Goal: Transaction & Acquisition: Obtain resource

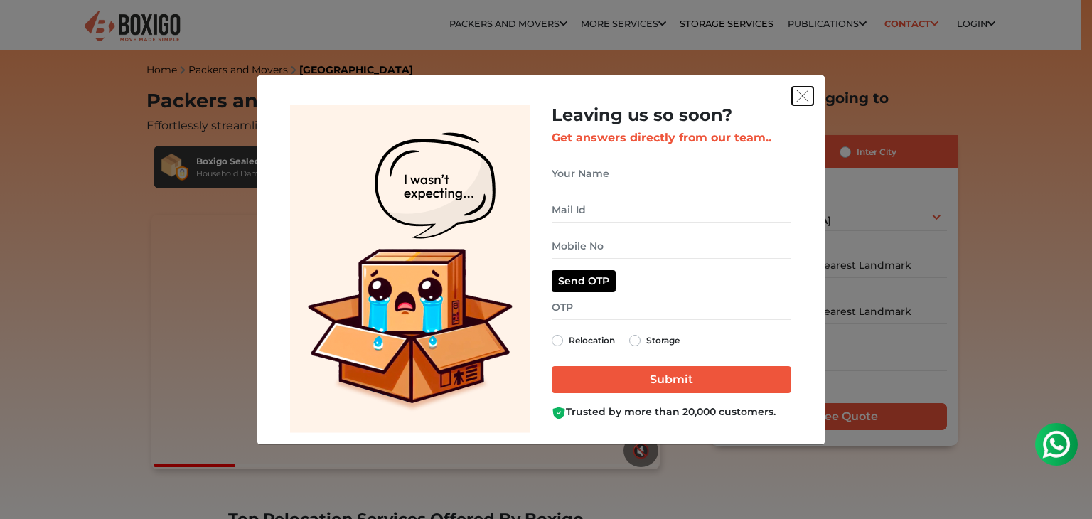
click at [807, 98] on img "get free quote dialog" at bounding box center [802, 96] width 13 height 13
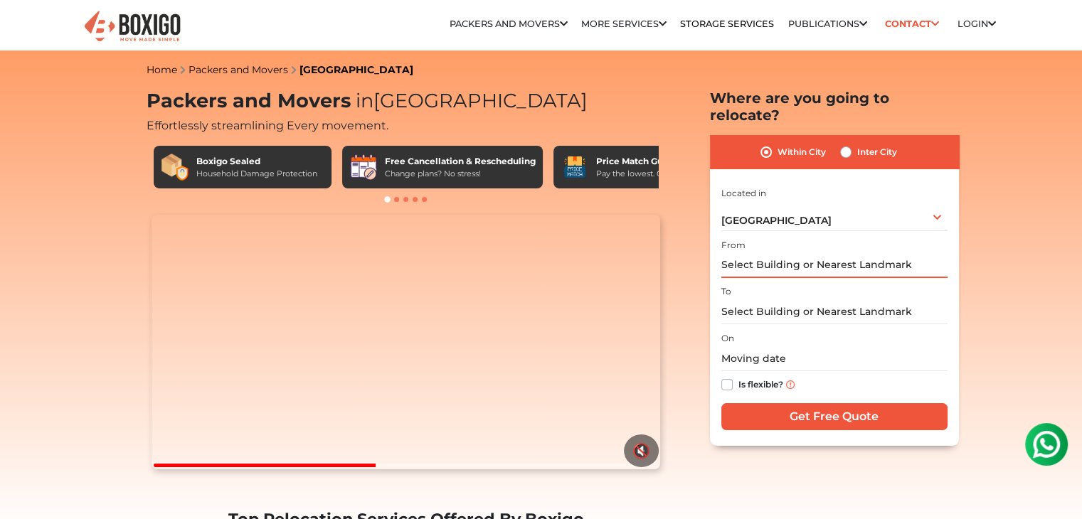
click at [762, 253] on input "text" at bounding box center [834, 265] width 226 height 25
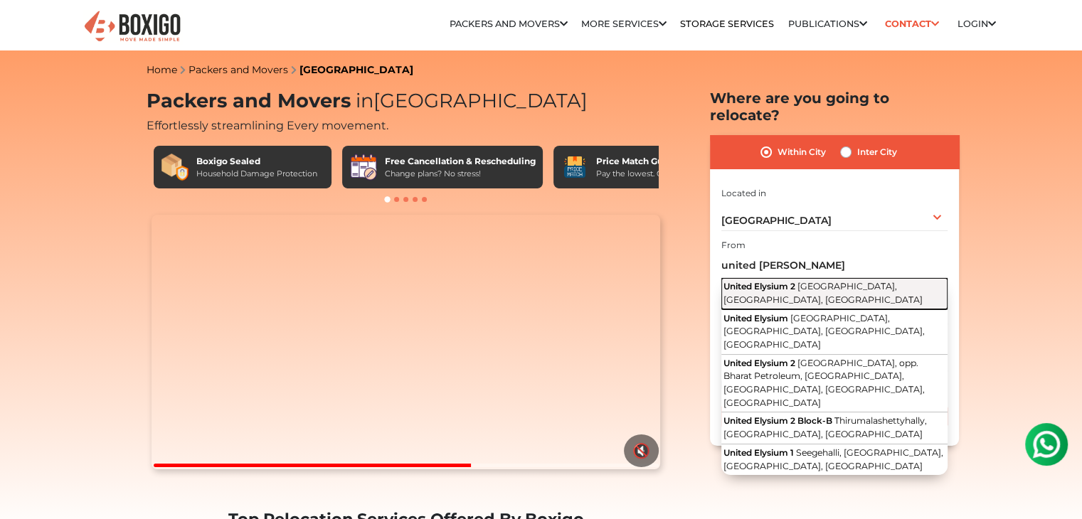
click at [764, 281] on span "United Elysium 2" at bounding box center [759, 286] width 72 height 11
type input "United Elysium 2, Channasandra Main Road, Thirumalashettyhally, Koralur, Karnat…"
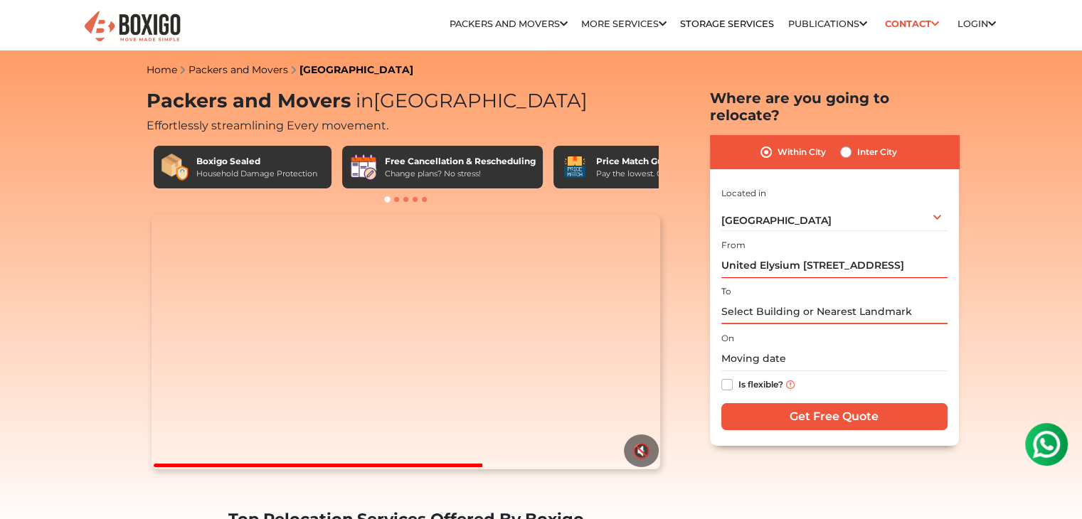
click at [760, 299] on input "text" at bounding box center [834, 311] width 226 height 25
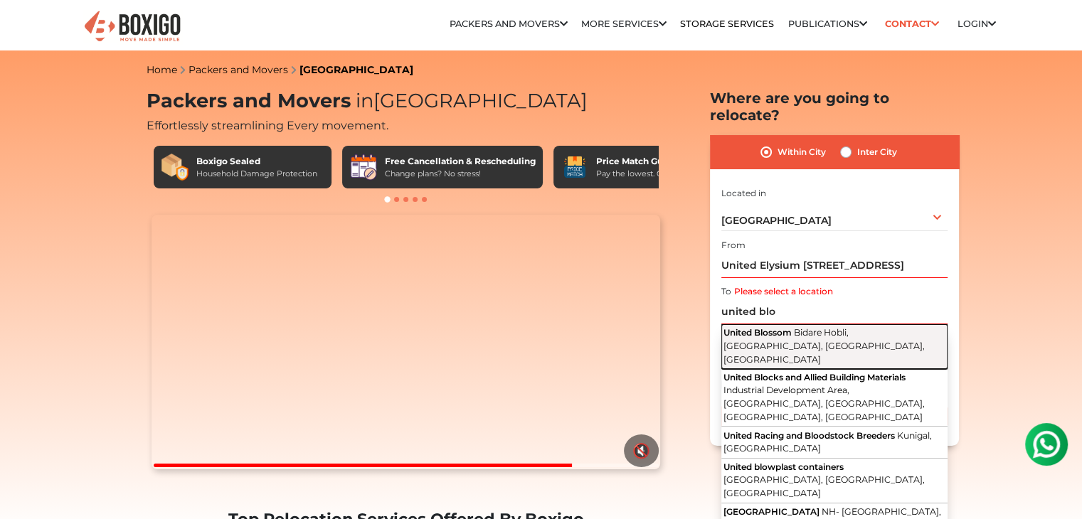
click at [783, 327] on span "United Blossom" at bounding box center [757, 332] width 68 height 11
type input "United Blossom, Bidare Hobli, Doddabanahalli, Bengaluru, Karnataka"
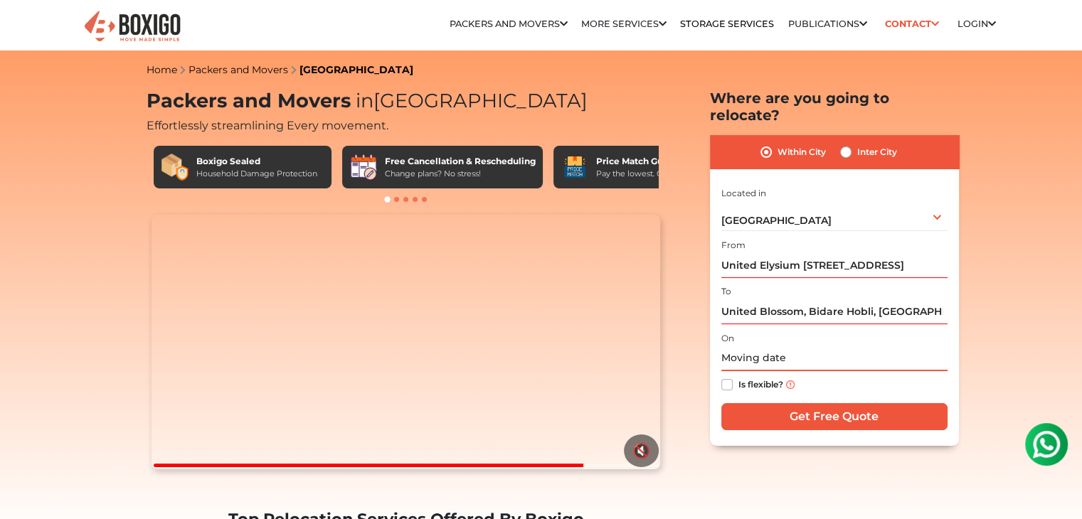
click at [758, 348] on input "text" at bounding box center [834, 358] width 226 height 25
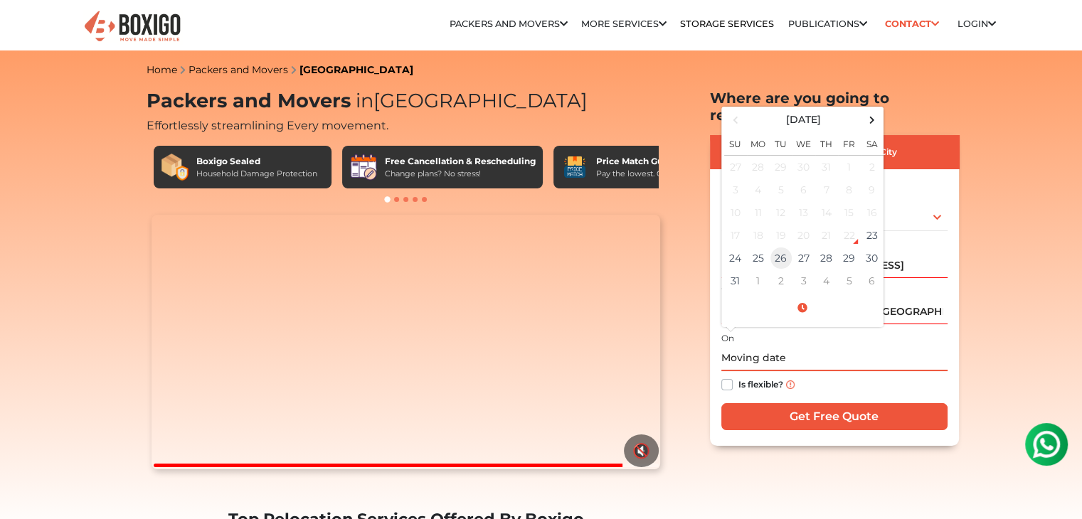
click at [782, 247] on td "26" at bounding box center [780, 258] width 23 height 23
type input "08/26/2025 12:00 AM"
click at [738, 376] on label "Is flexible?" at bounding box center [760, 383] width 45 height 15
click at [726, 376] on input "Is flexible?" at bounding box center [726, 383] width 11 height 14
checkbox input "true"
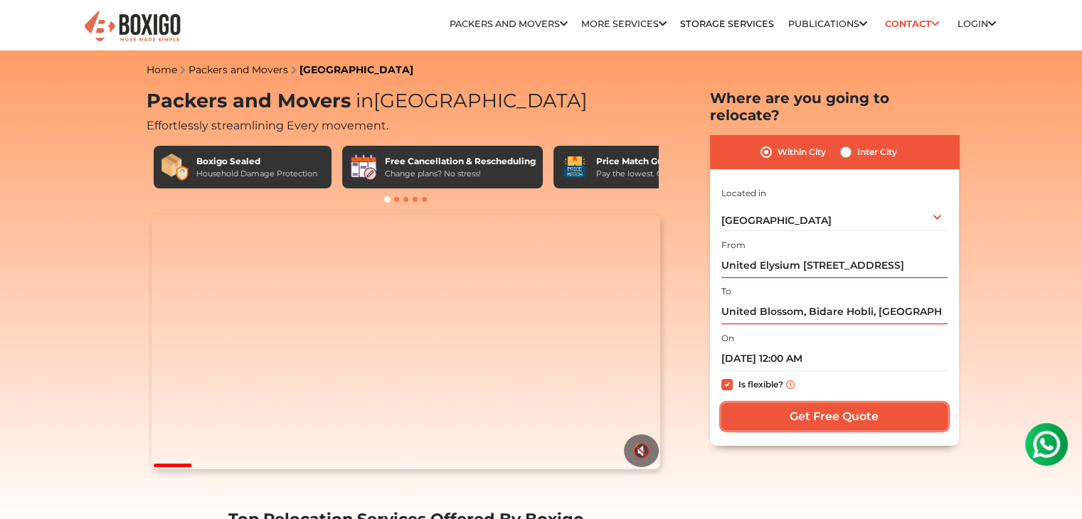
click at [805, 405] on input "Get Free Quote" at bounding box center [834, 416] width 226 height 27
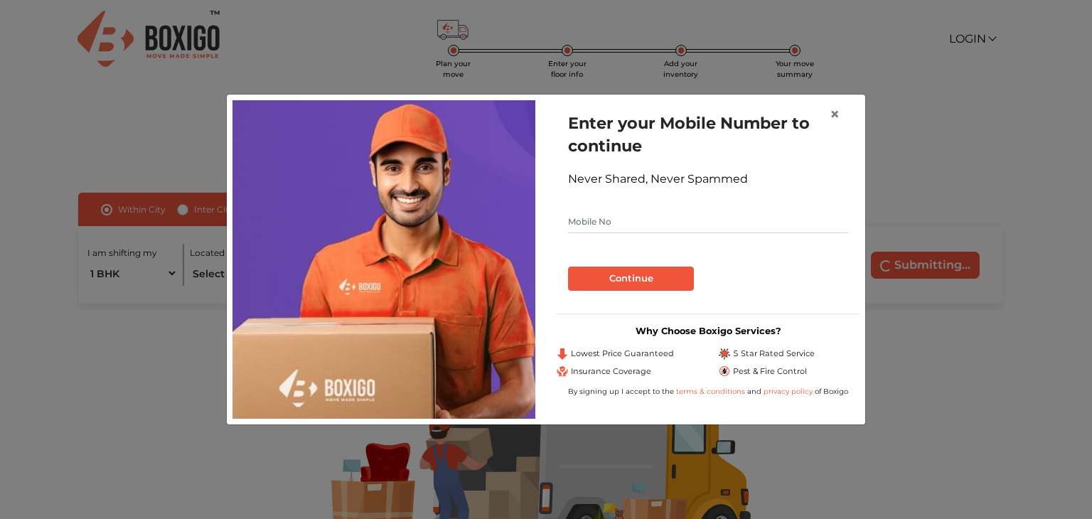
click at [625, 225] on input "text" at bounding box center [708, 221] width 280 height 23
type input "8700185131"
click at [616, 274] on button "Continue" at bounding box center [631, 279] width 126 height 24
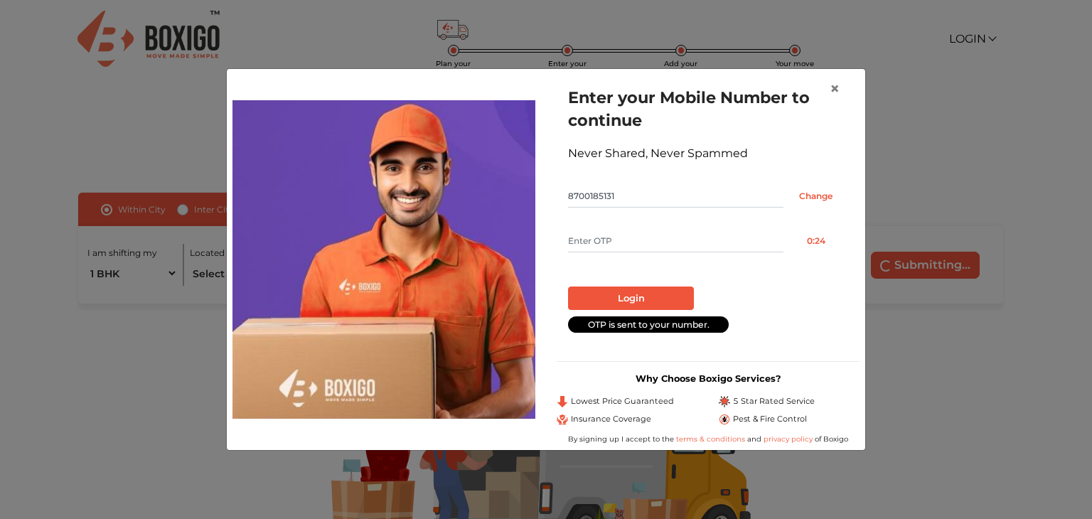
click at [586, 243] on input "text" at bounding box center [675, 241] width 215 height 23
type input "8186"
click at [622, 293] on button "Login" at bounding box center [631, 299] width 126 height 24
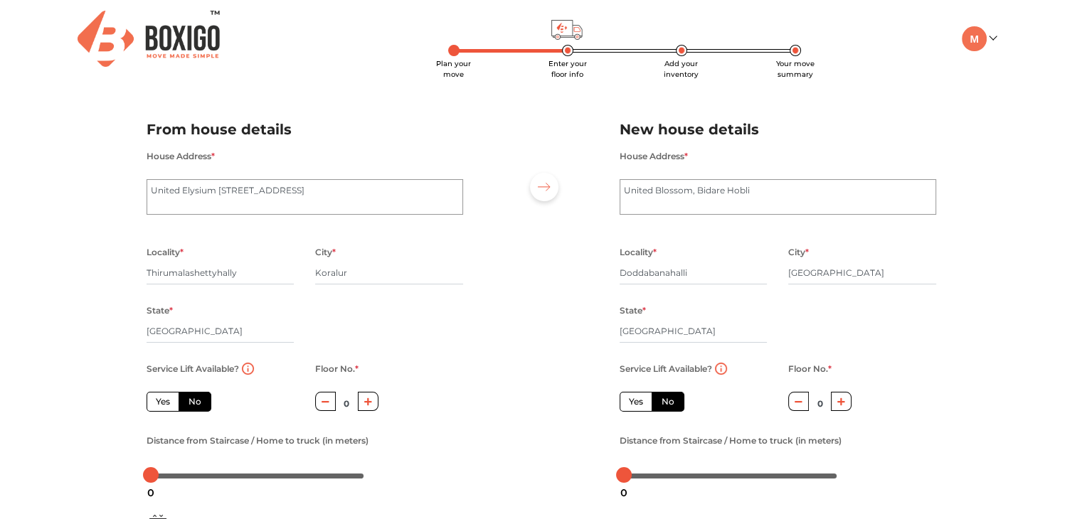
click at [183, 405] on label "No" at bounding box center [194, 402] width 33 height 20
click at [188, 405] on input "No" at bounding box center [192, 399] width 9 height 9
radio input "true"
click at [369, 402] on icon "button" at bounding box center [368, 402] width 8 height 9
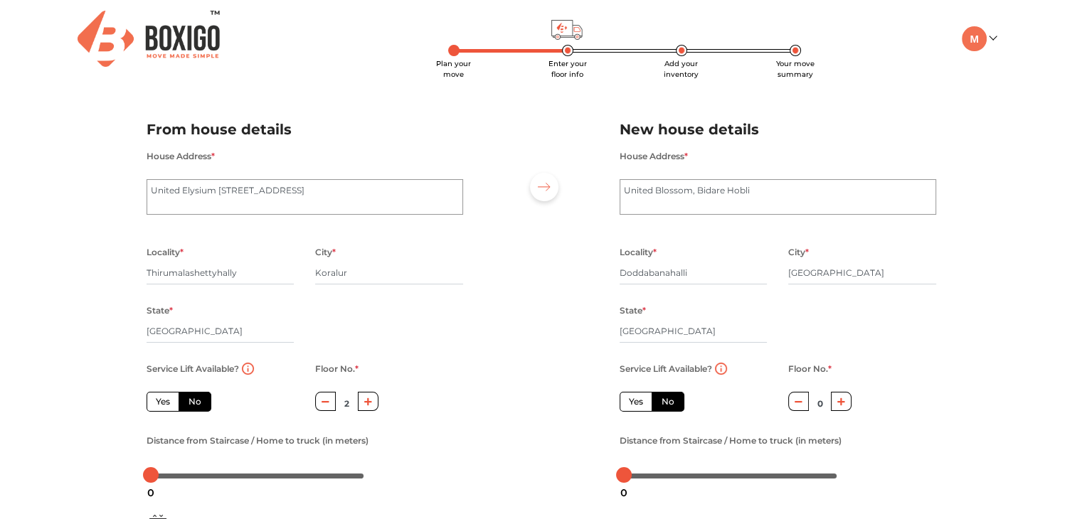
click at [369, 402] on icon "button" at bounding box center [368, 402] width 8 height 9
type input "3"
click at [843, 402] on icon "button" at bounding box center [841, 402] width 8 height 8
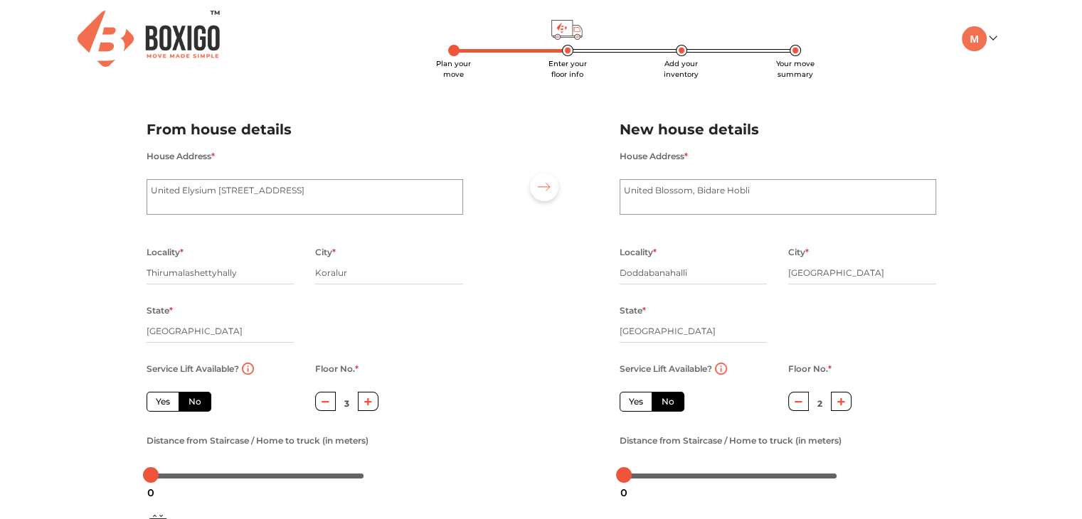
type input "3"
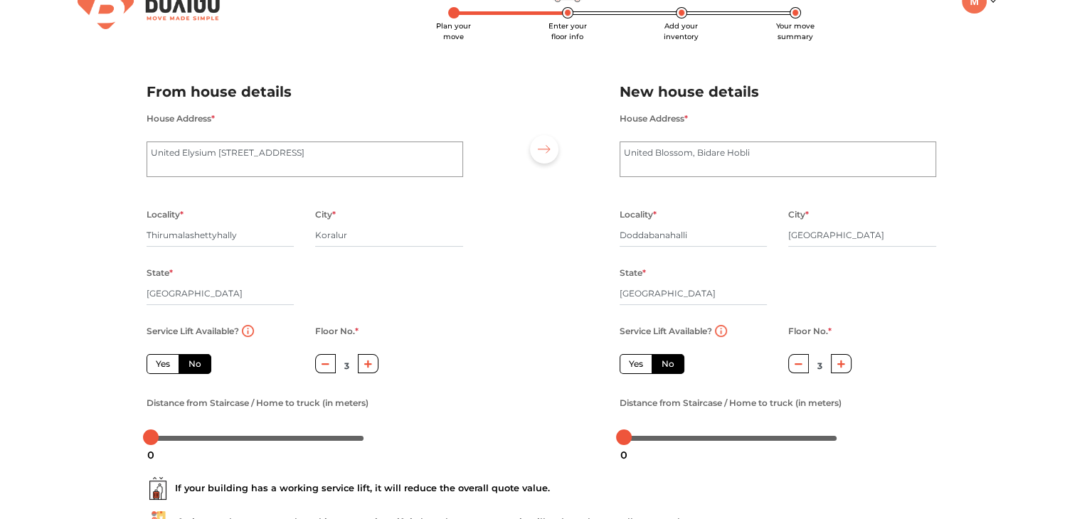
scroll to position [71, 0]
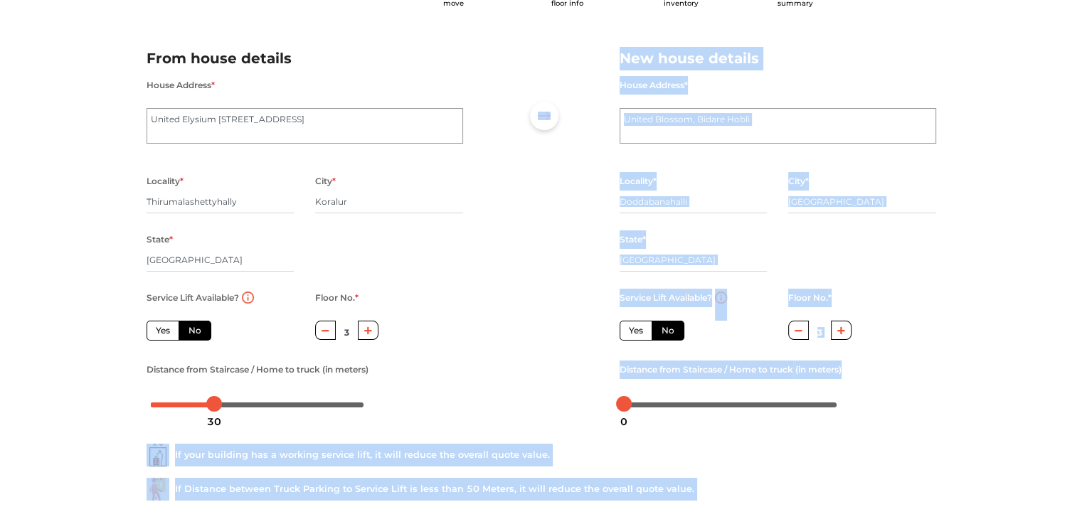
drag, startPoint x: 151, startPoint y: 410, endPoint x: 213, endPoint y: 407, distance: 62.6
click at [213, 407] on body "Plan your move Enter your floor info Add your inventory Your move summary My Mo…" at bounding box center [541, 188] width 1082 height 519
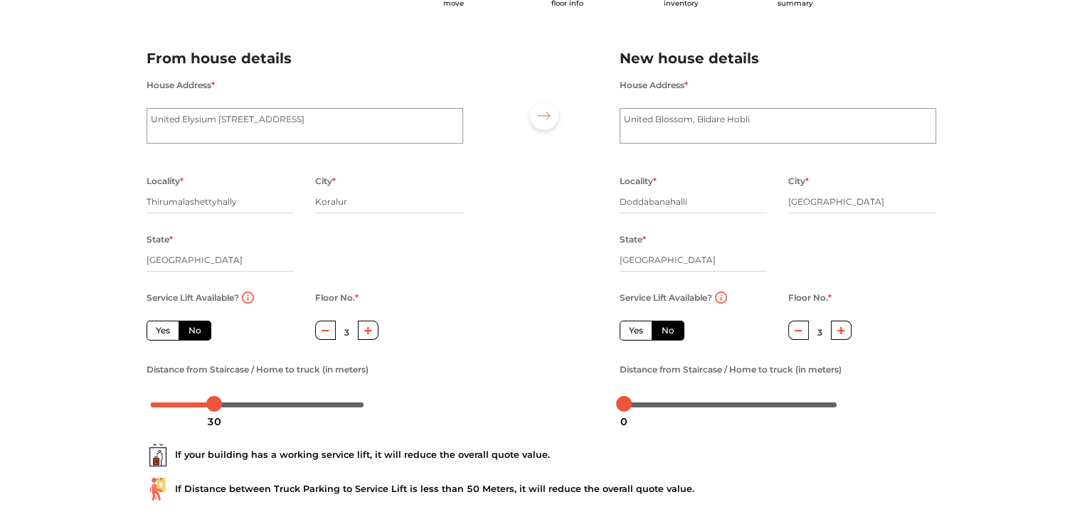
click at [94, 404] on div "Plan your move Enter your floor info Add your inventory Your move summary My Mo…" at bounding box center [541, 265] width 1082 height 673
click at [215, 408] on div at bounding box center [214, 404] width 16 height 16
drag, startPoint x: 623, startPoint y: 410, endPoint x: 687, endPoint y: 421, distance: 64.9
click at [687, 421] on div "30" at bounding box center [687, 422] width 26 height 24
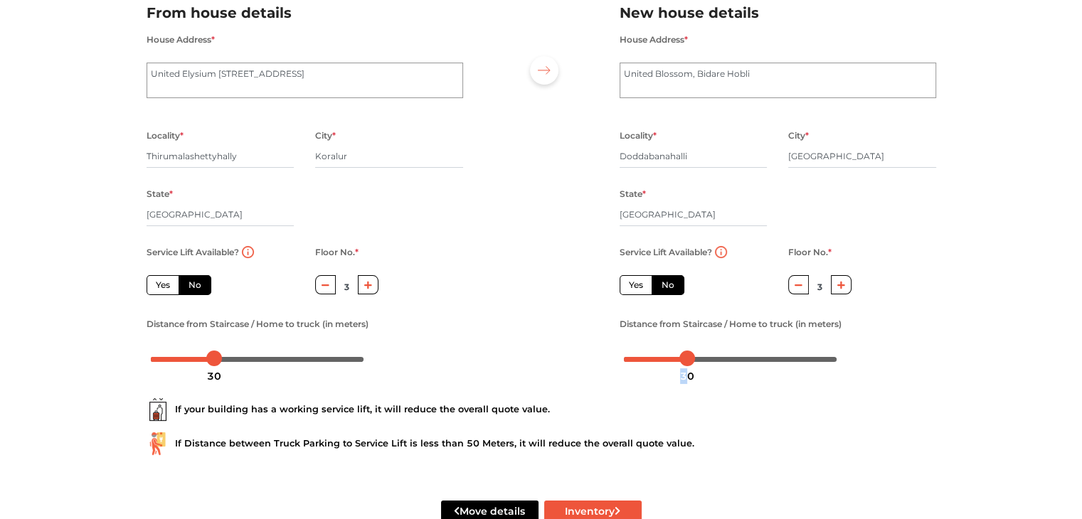
scroll to position [142, 0]
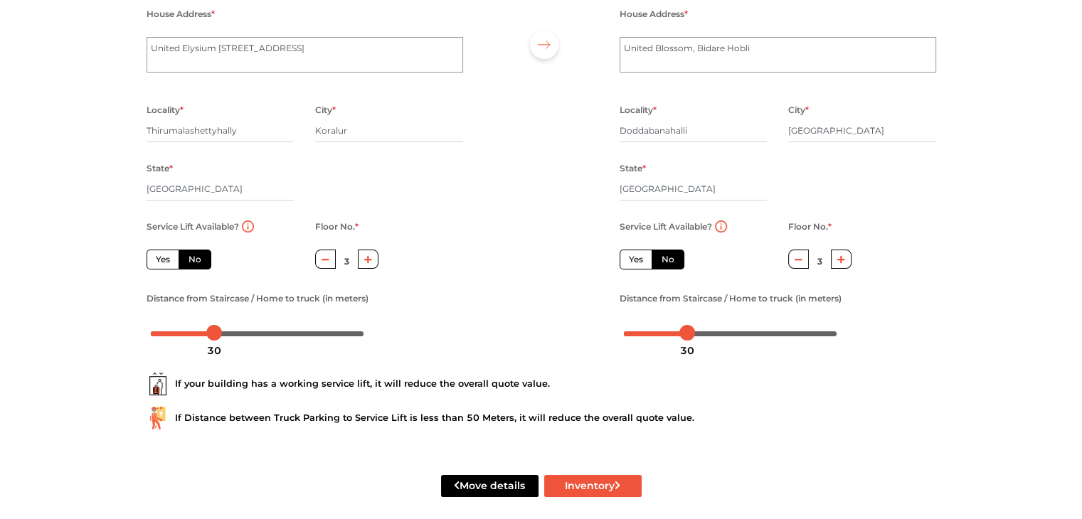
click at [291, 385] on div "If your building has a working service lift, it will reduce the overall quote v…" at bounding box center [540, 384] width 789 height 23
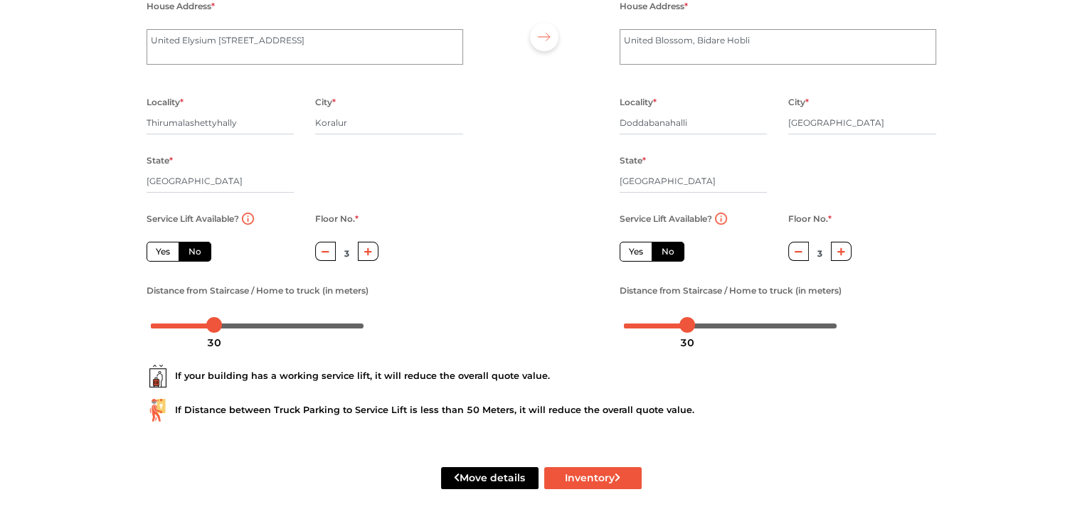
scroll to position [156, 0]
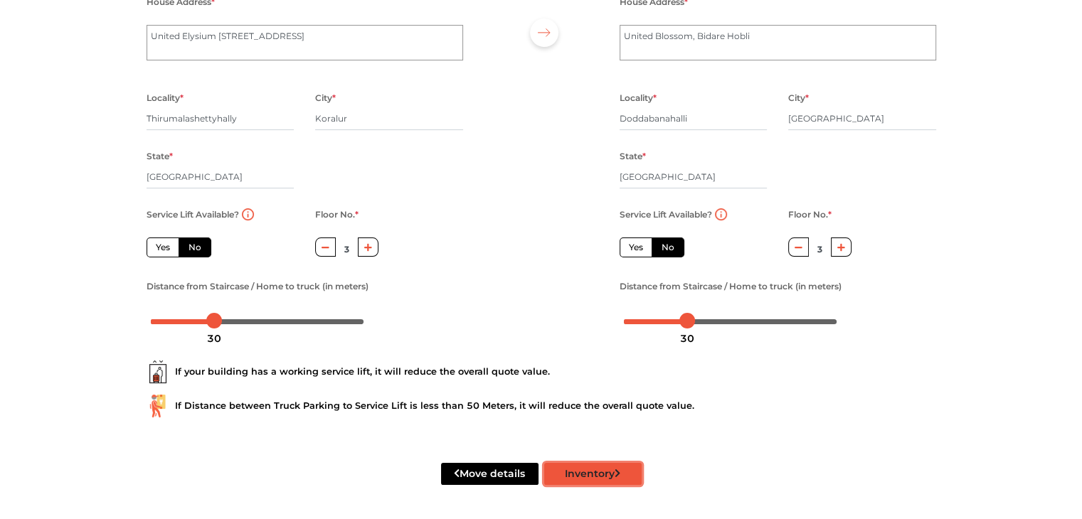
click at [612, 475] on button "Inventory" at bounding box center [592, 474] width 97 height 22
radio input "true"
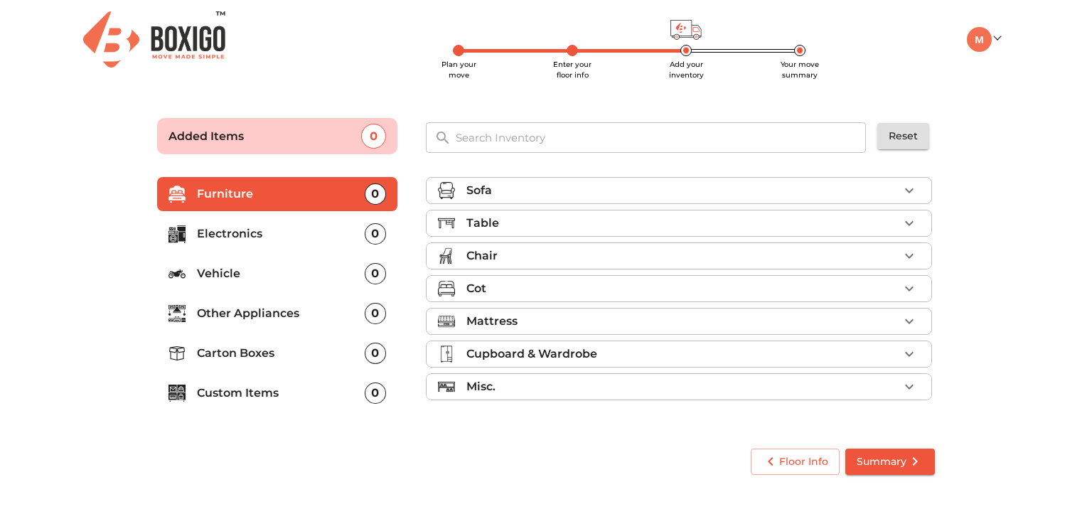
click at [496, 201] on li "Sofa" at bounding box center [679, 191] width 505 height 26
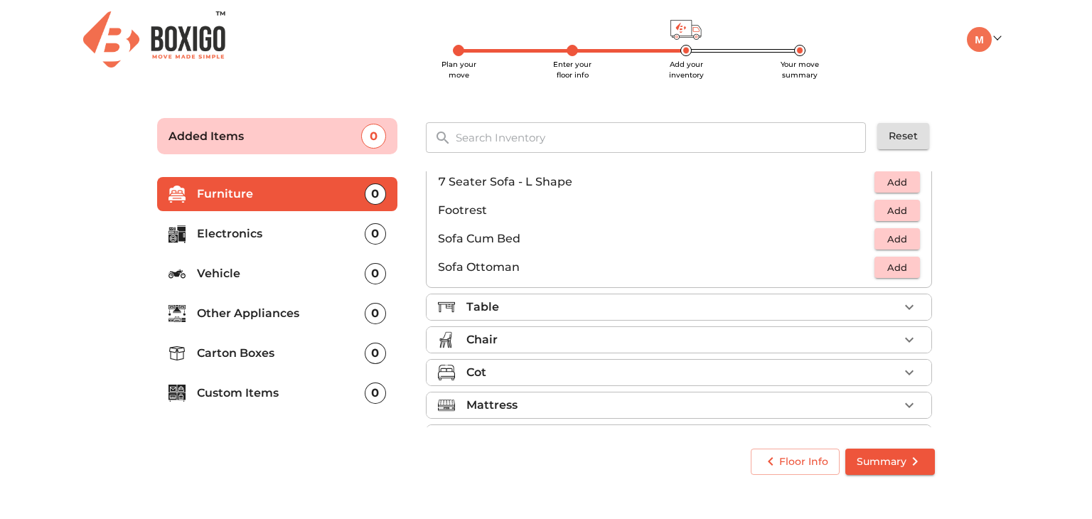
scroll to position [356, 0]
click at [888, 235] on span "Add" at bounding box center [897, 238] width 31 height 16
click at [523, 310] on div "Table" at bounding box center [682, 306] width 432 height 17
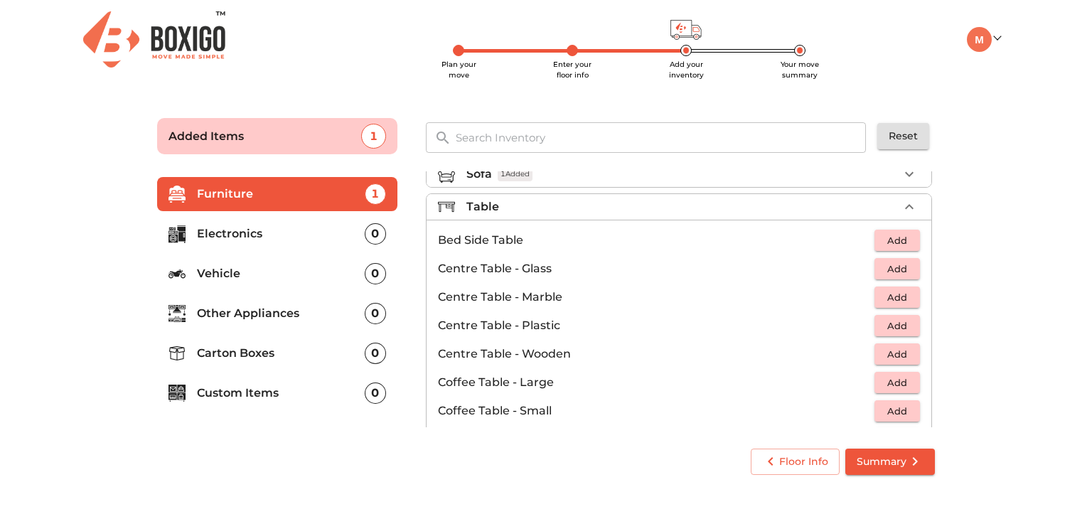
scroll to position [0, 0]
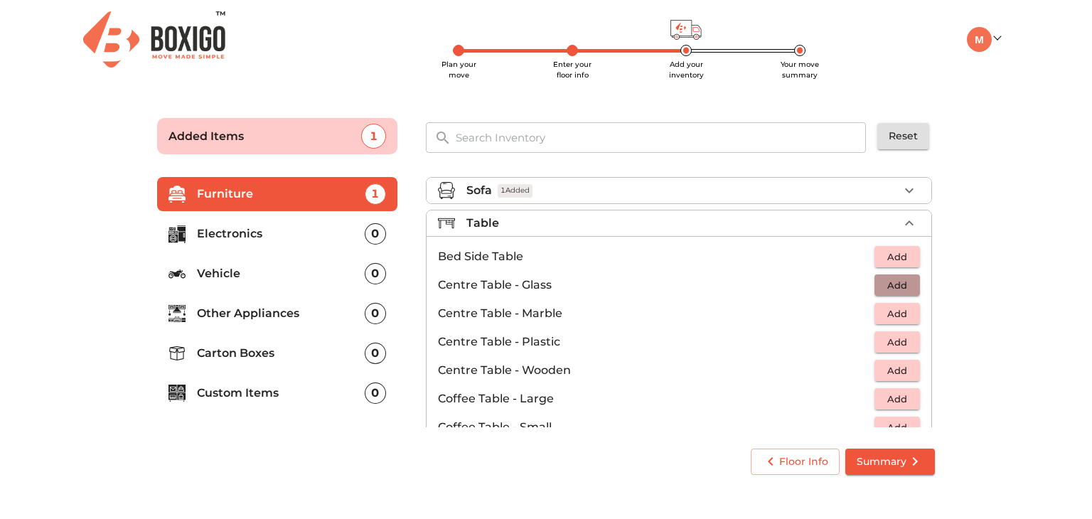
click at [894, 285] on span "Add" at bounding box center [897, 285] width 31 height 16
click at [907, 284] on icon "button" at bounding box center [910, 285] width 10 height 10
click at [862, 284] on icon "button" at bounding box center [866, 284] width 10 height 1
click at [882, 370] on span "Add" at bounding box center [897, 371] width 31 height 16
click at [550, 194] on div "Sofa 1 Added" at bounding box center [682, 190] width 432 height 17
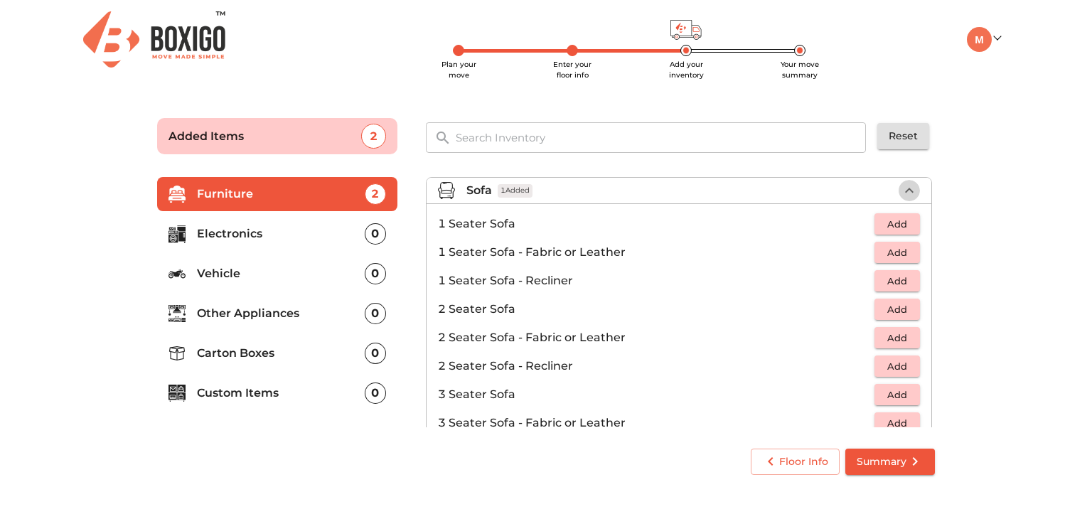
click at [901, 191] on icon "button" at bounding box center [909, 190] width 17 height 17
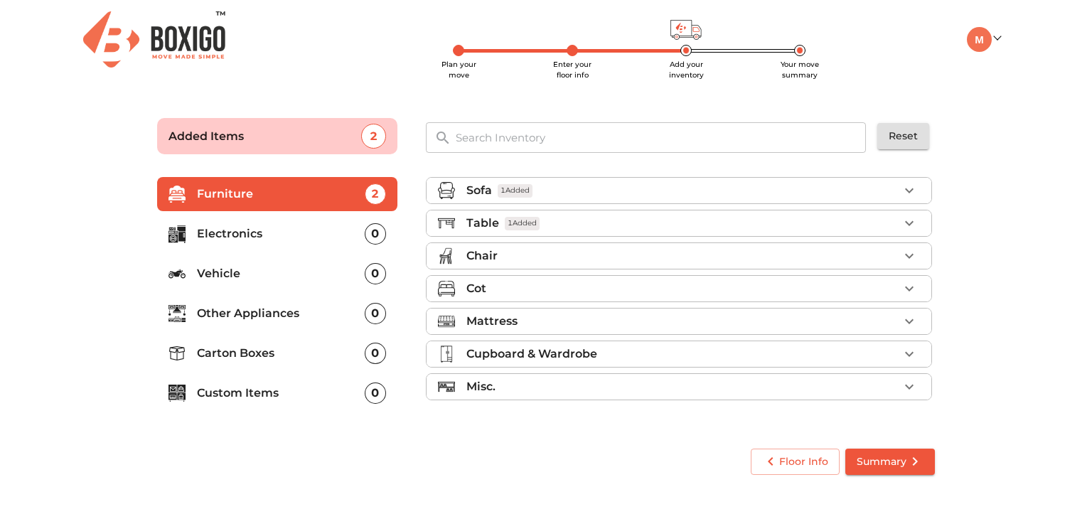
click at [668, 421] on div "Sofa 1 Added Table 1 Added Chair Cot Mattress Cupboard & Wardrobe Misc." at bounding box center [680, 300] width 521 height 269
click at [983, 230] on main "Plan your move Enter your floor info Add your inventory Your move summary Added…" at bounding box center [546, 293] width 1092 height 391
click at [1001, 191] on main "Plan your move Enter your floor info Add your inventory Your move summary Added…" at bounding box center [546, 293] width 1092 height 391
click at [608, 454] on div "Floor Info Summary" at bounding box center [545, 462] width 789 height 38
click at [1050, 262] on main "Plan your move Enter your floor info Add your inventory Your move summary Added…" at bounding box center [546, 293] width 1092 height 391
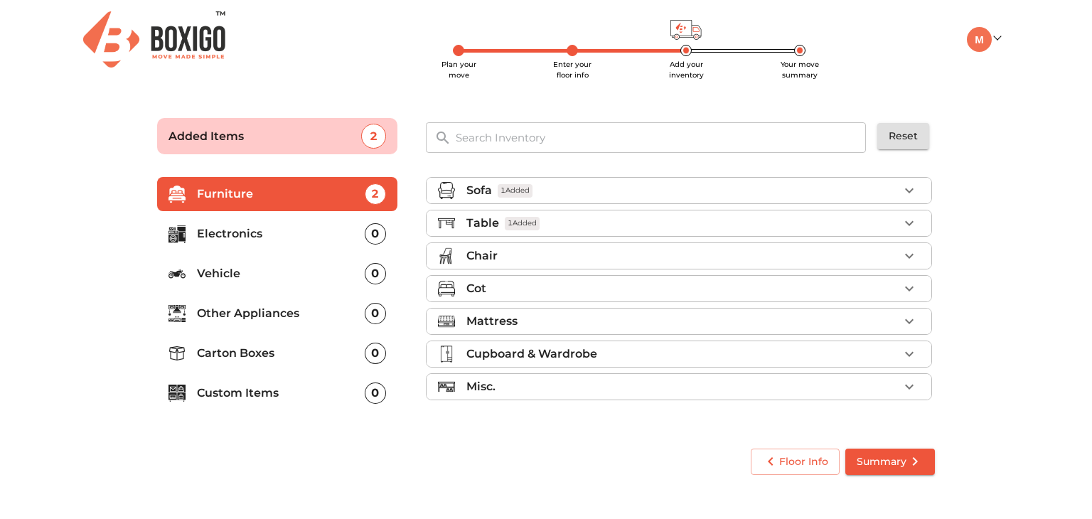
click at [1015, 257] on main "Plan your move Enter your floor info Add your inventory Your move summary Added…" at bounding box center [546, 293] width 1092 height 391
click at [1000, 272] on main "Plan your move Enter your floor info Add your inventory Your move summary Added…" at bounding box center [546, 293] width 1092 height 391
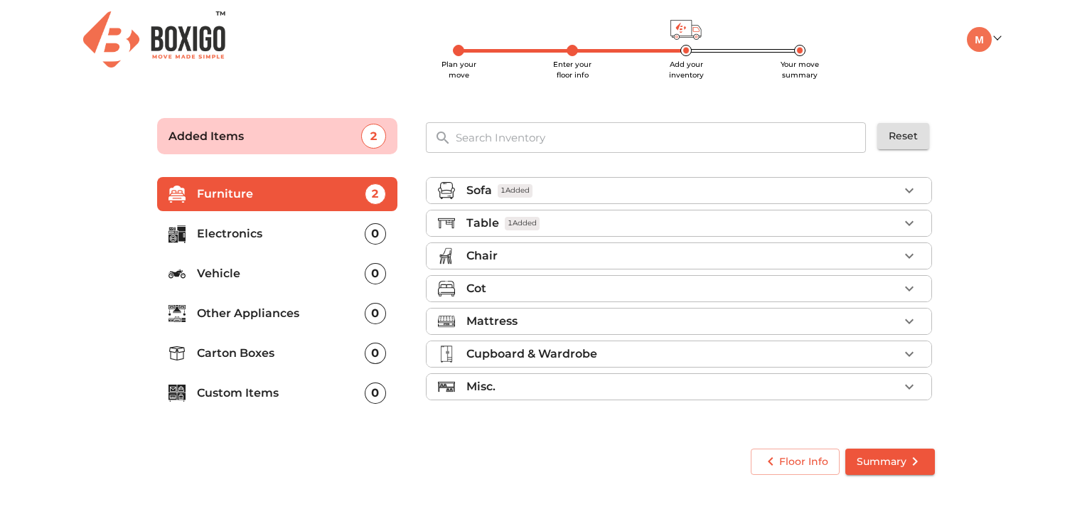
click at [528, 468] on div "Floor Info Summary" at bounding box center [545, 462] width 789 height 38
click at [1016, 154] on main "Plan your move Enter your floor info Add your inventory Your move summary Added…" at bounding box center [546, 293] width 1092 height 391
